Goal: Check status: Check status

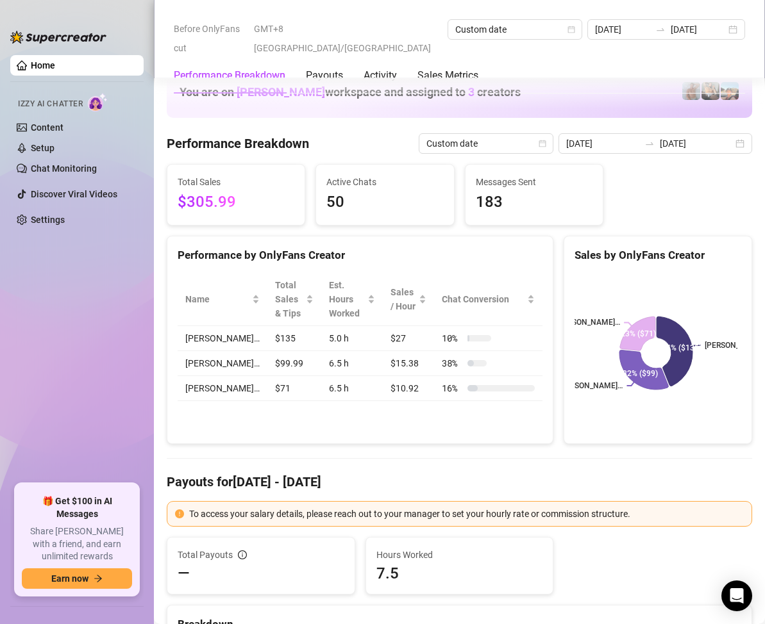
scroll to position [1666, 0]
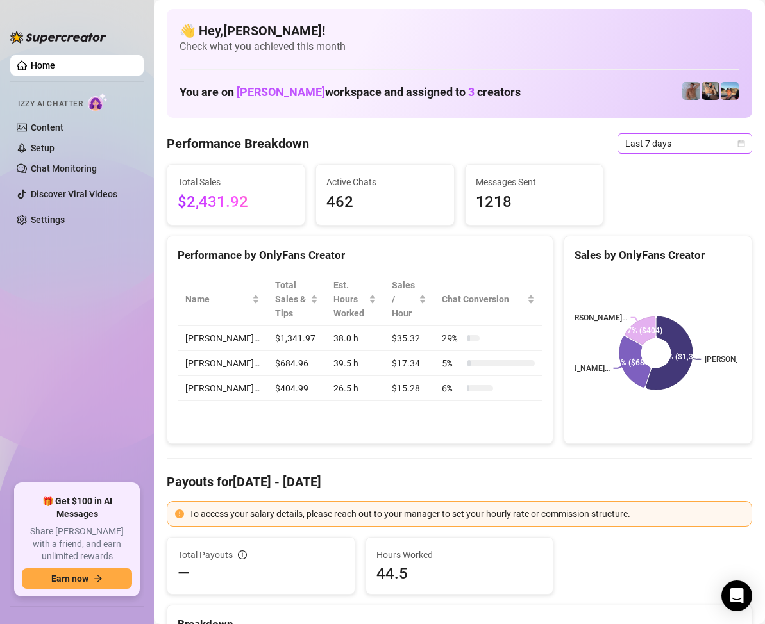
click at [737, 142] on icon "calendar" at bounding box center [741, 144] width 8 height 8
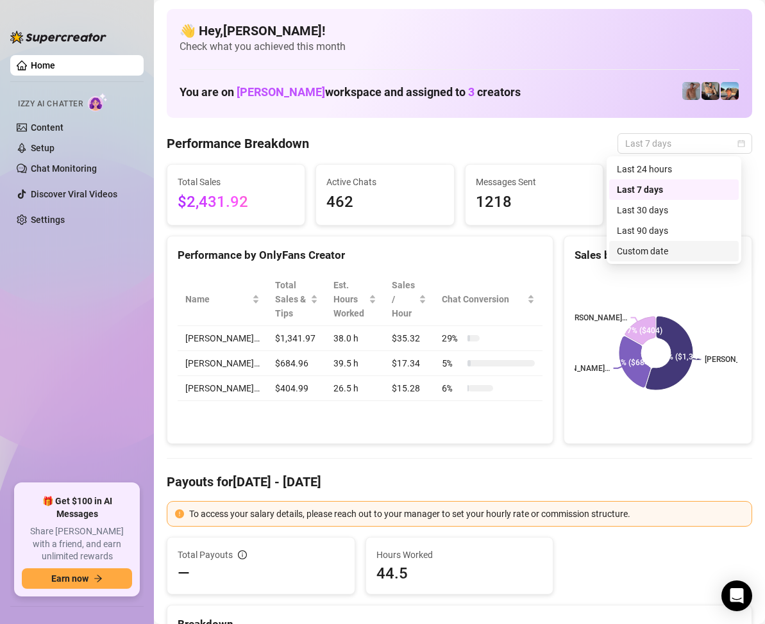
click at [656, 247] on div "Custom date" at bounding box center [674, 251] width 114 height 14
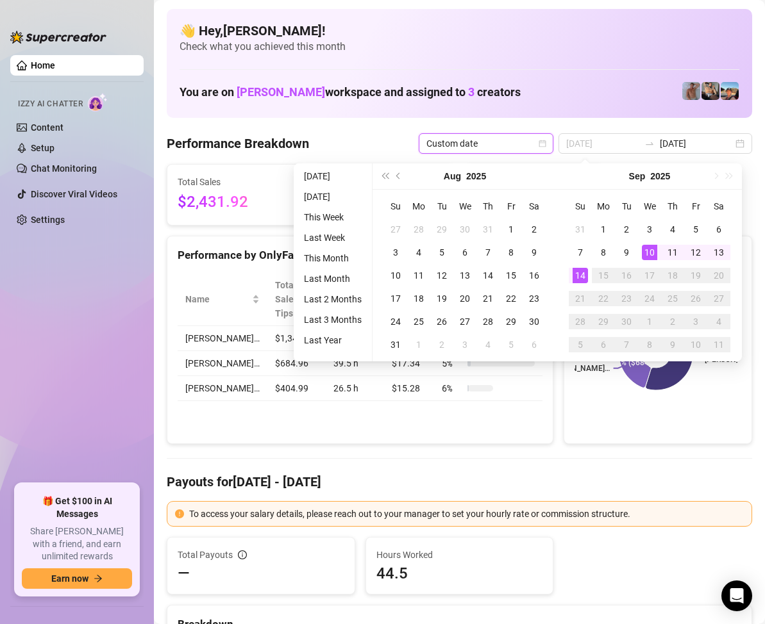
type input "[DATE]"
click at [581, 275] on div "14" at bounding box center [579, 275] width 15 height 15
click at [580, 274] on div "14" at bounding box center [579, 275] width 15 height 15
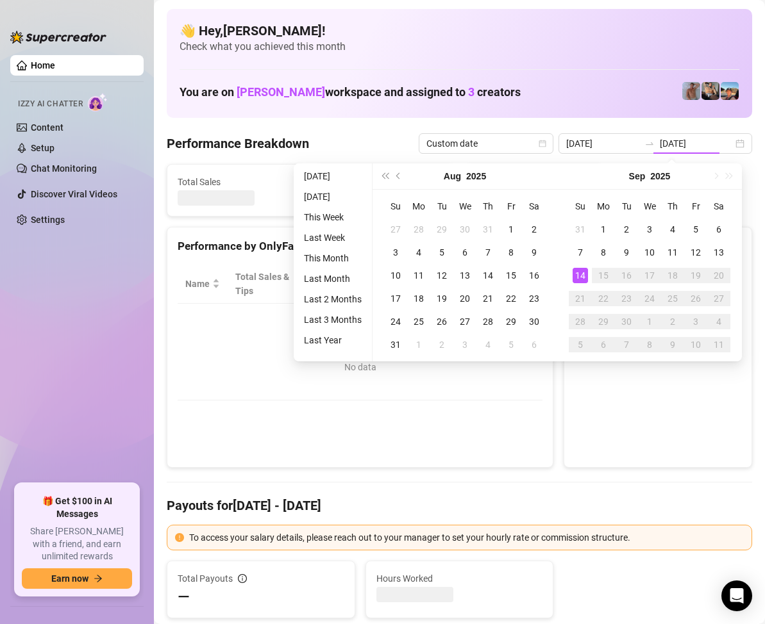
type input "[DATE]"
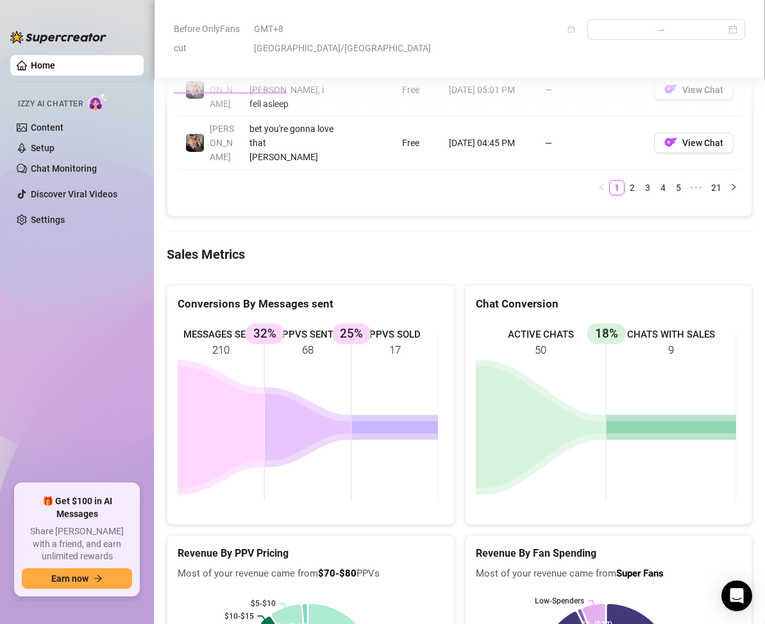
scroll to position [1666, 0]
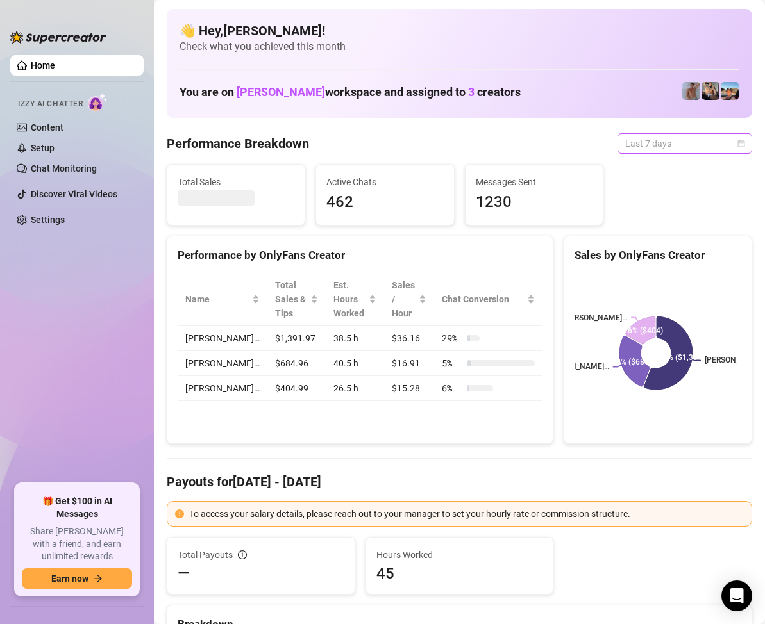
click at [721, 143] on span "Last 7 days" at bounding box center [684, 143] width 119 height 19
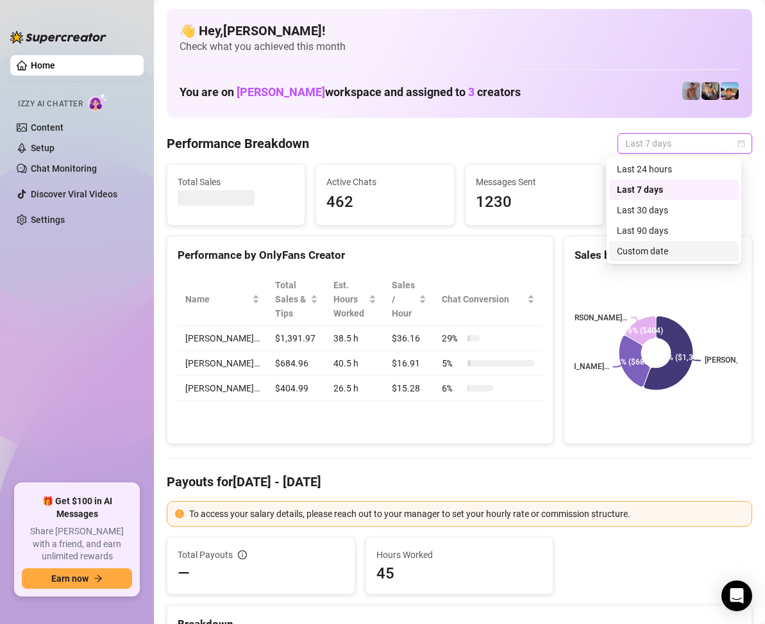
click at [649, 248] on div "Custom date" at bounding box center [674, 251] width 114 height 14
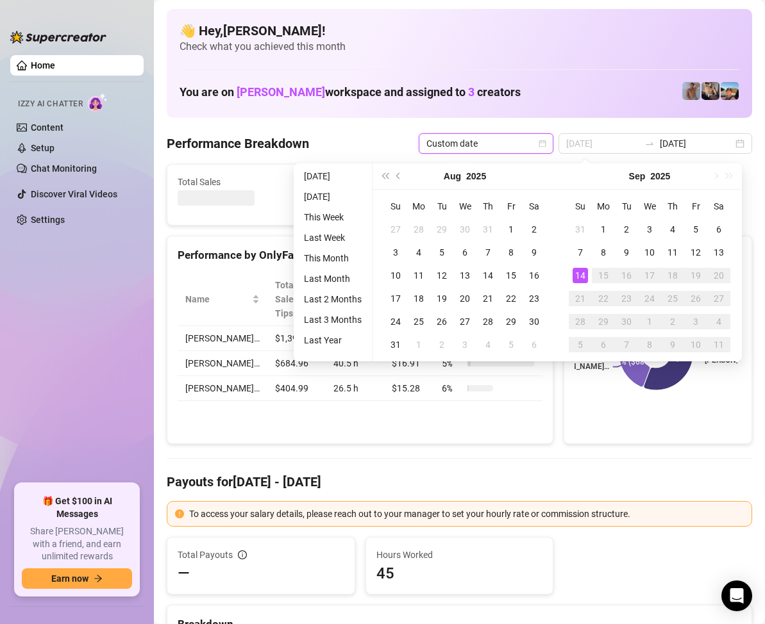
type input "[DATE]"
click at [577, 272] on div "14" at bounding box center [579, 275] width 15 height 15
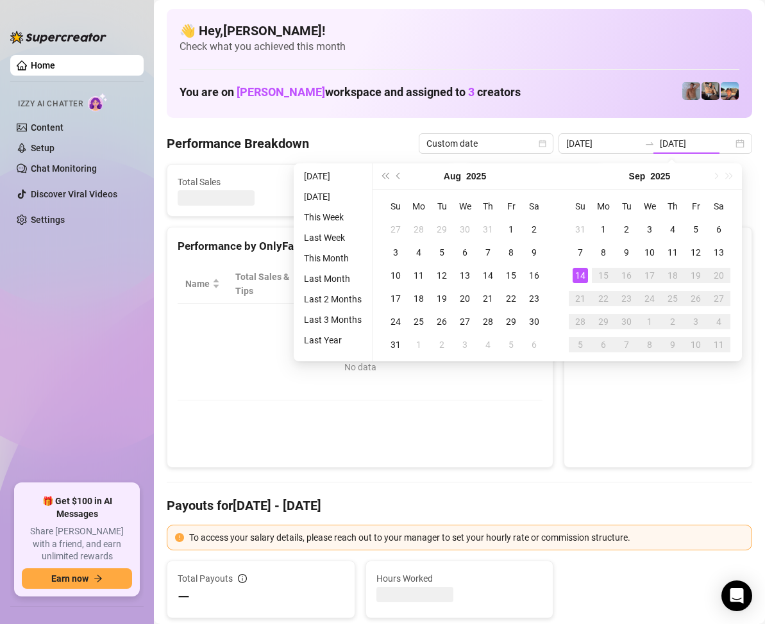
type input "[DATE]"
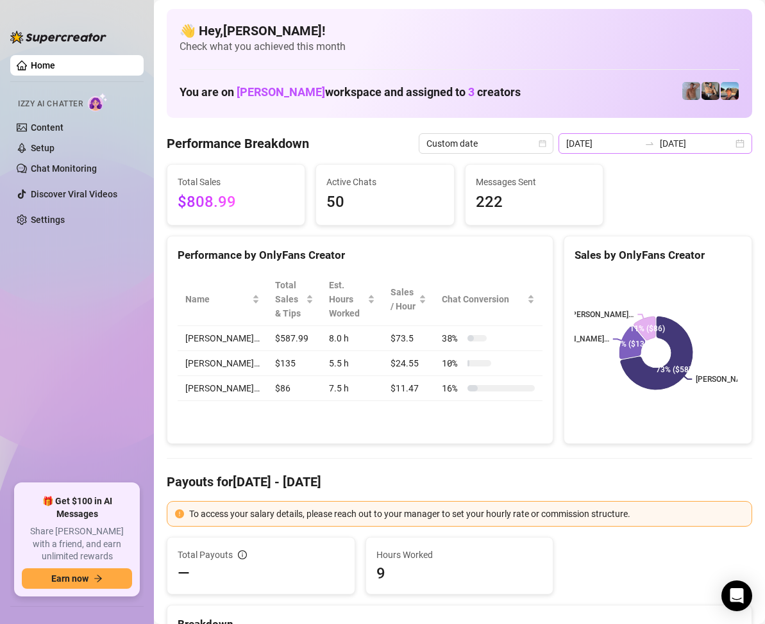
click at [727, 144] on div "[DATE] [DATE]" at bounding box center [655, 143] width 194 height 21
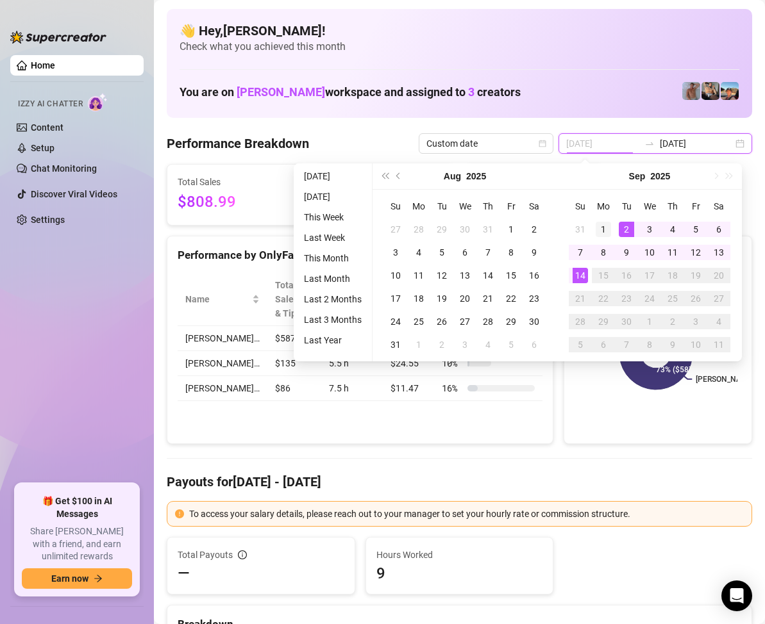
type input "[DATE]"
click at [603, 227] on div "1" at bounding box center [602, 229] width 15 height 15
type input "[DATE]"
click at [581, 272] on div "14" at bounding box center [579, 275] width 15 height 15
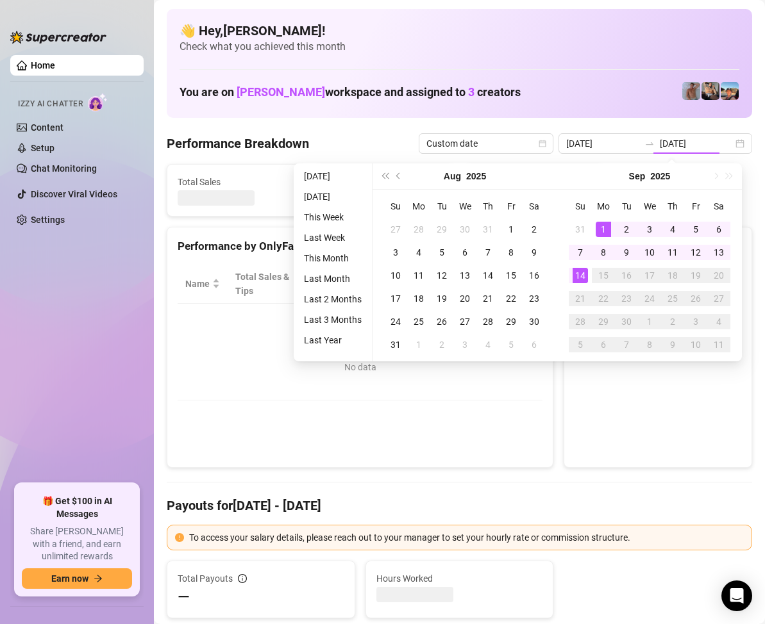
type input "[DATE]"
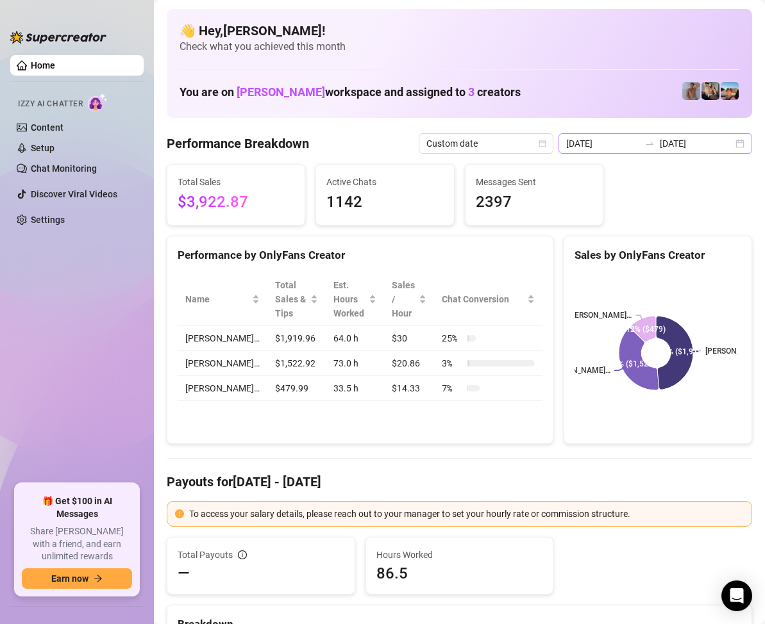
click at [729, 142] on div "[DATE] [DATE]" at bounding box center [655, 143] width 194 height 21
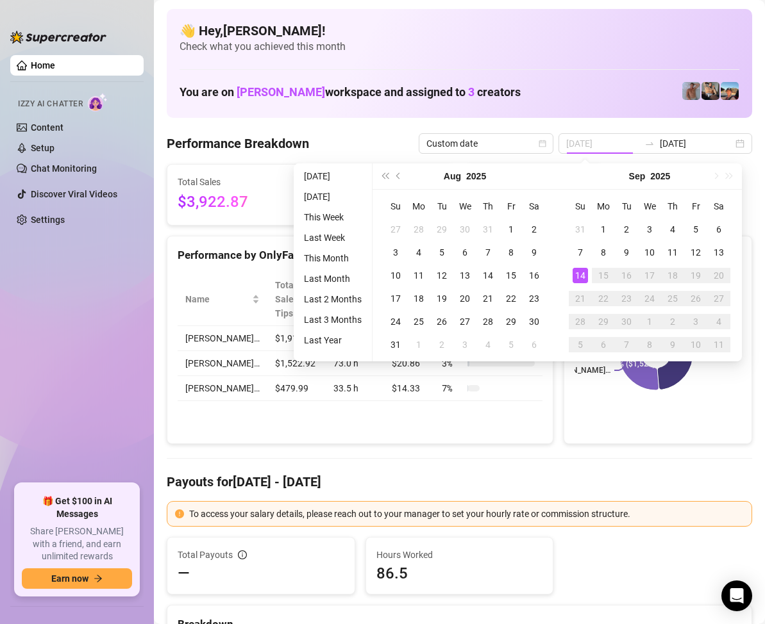
click at [581, 269] on div "14" at bounding box center [579, 275] width 15 height 15
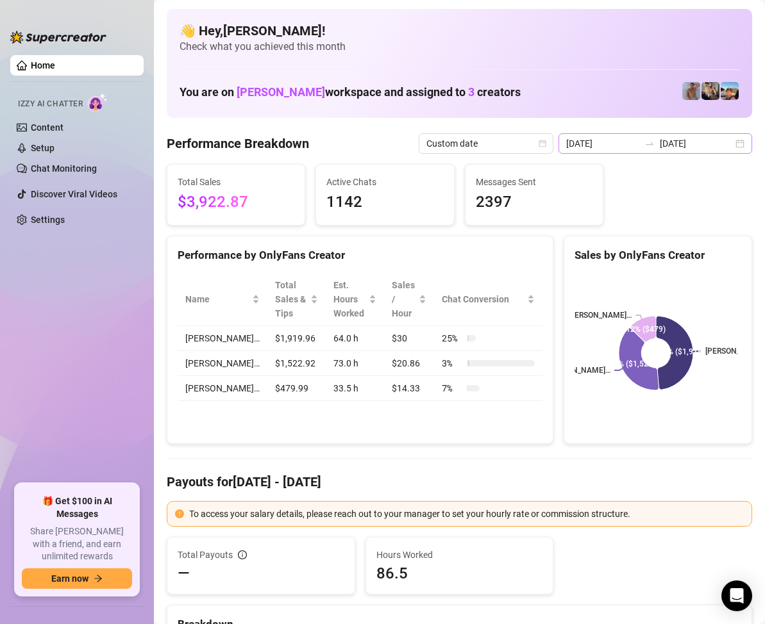
click at [733, 140] on div "[DATE] [DATE]" at bounding box center [655, 143] width 194 height 21
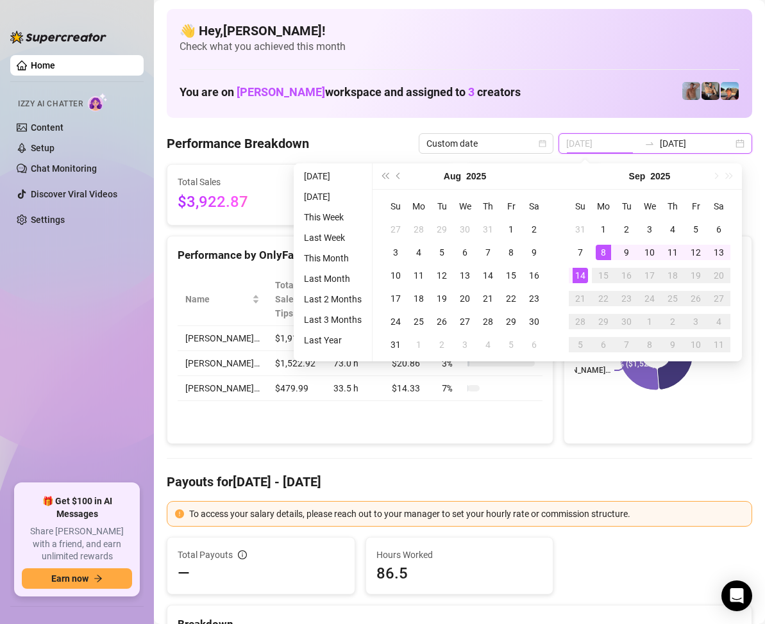
type input "[DATE]"
click at [575, 274] on div "14" at bounding box center [579, 275] width 15 height 15
click at [578, 275] on div "14" at bounding box center [579, 275] width 15 height 15
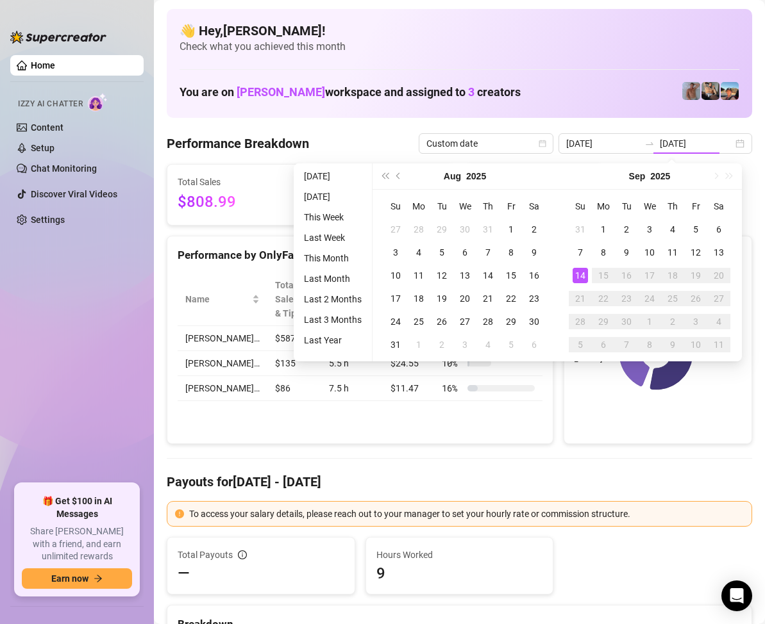
type input "[DATE]"
